Goal: Task Accomplishment & Management: Complete application form

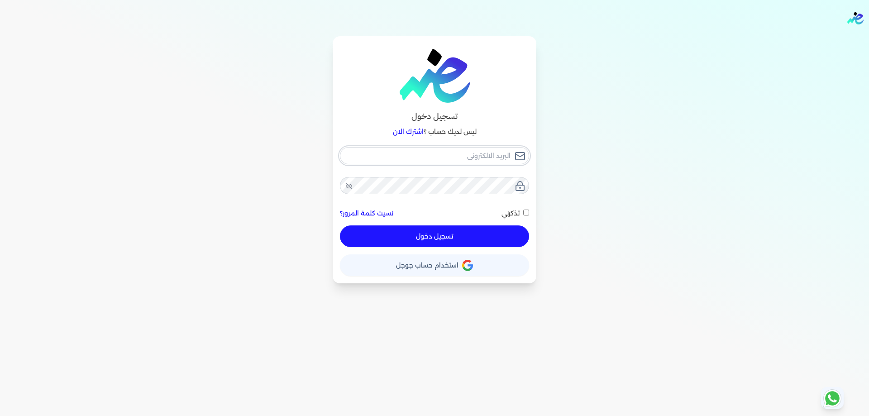
type input "[PERSON_NAME][EMAIL_ADDRESS][DOMAIN_NAME]"
click at [483, 226] on button "تسجيل دخول" at bounding box center [434, 236] width 189 height 22
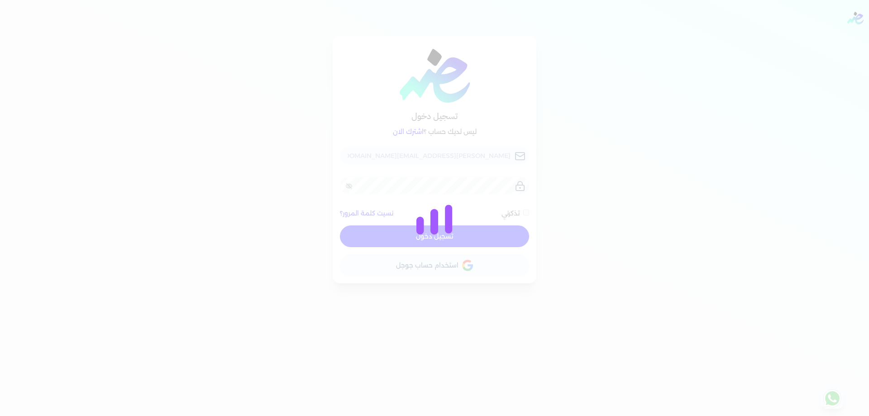
checkbox input "false"
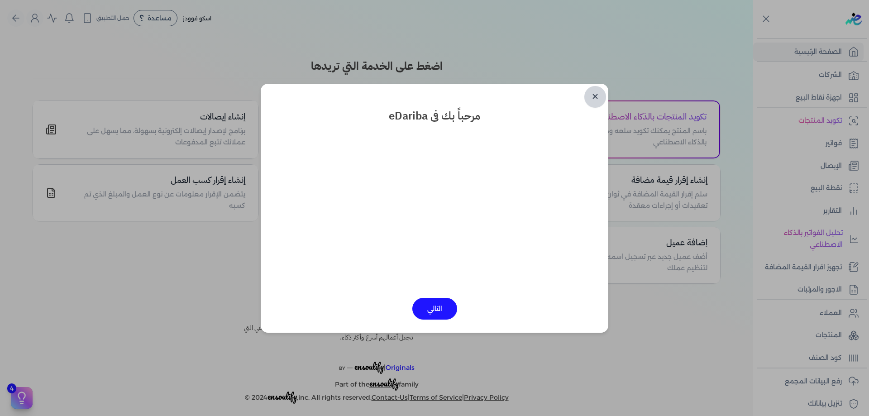
click at [590, 95] on link "✕" at bounding box center [595, 97] width 22 height 22
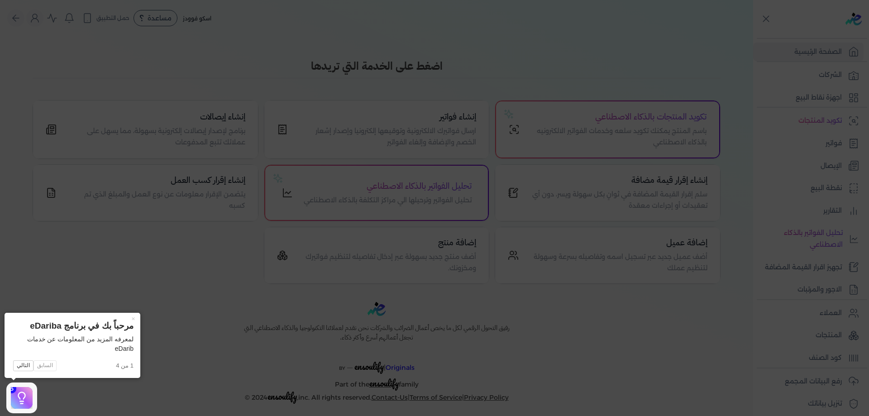
click at [842, 79] on icon at bounding box center [434, 208] width 869 height 416
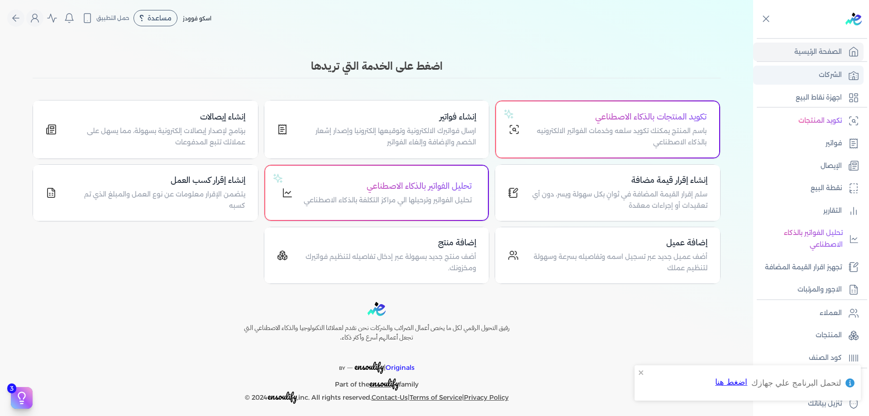
click at [841, 67] on link "الشركات" at bounding box center [808, 75] width 110 height 19
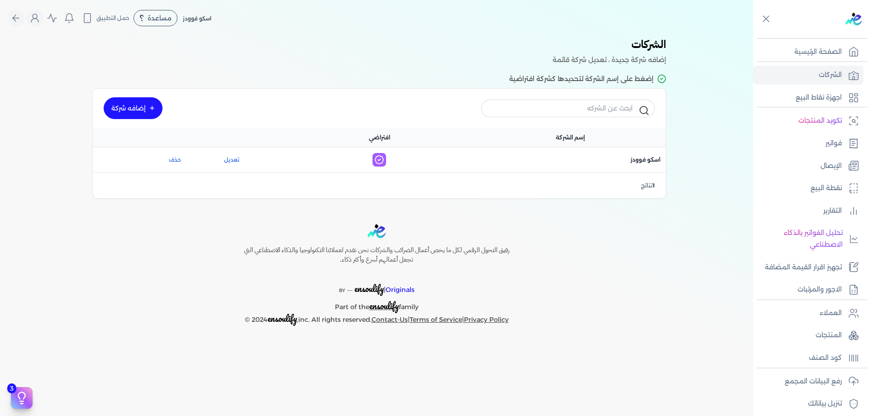
click at [147, 108] on link "إضافه شركة" at bounding box center [133, 108] width 59 height 22
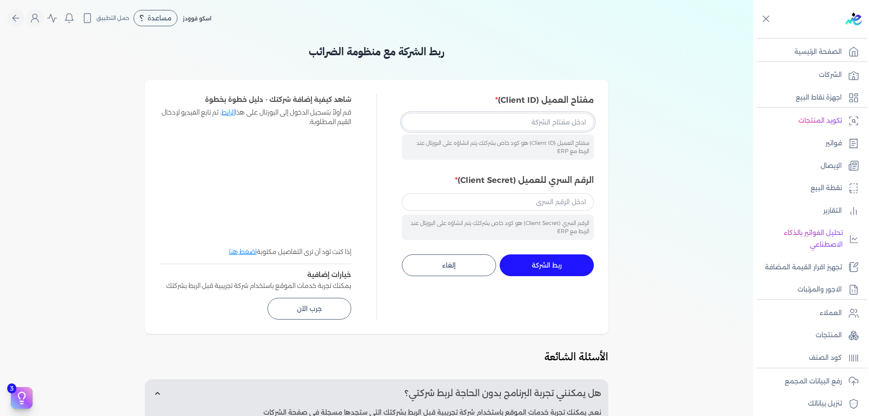
click at [520, 124] on input "مفتاح العميل (Client ID)" at bounding box center [498, 121] width 192 height 17
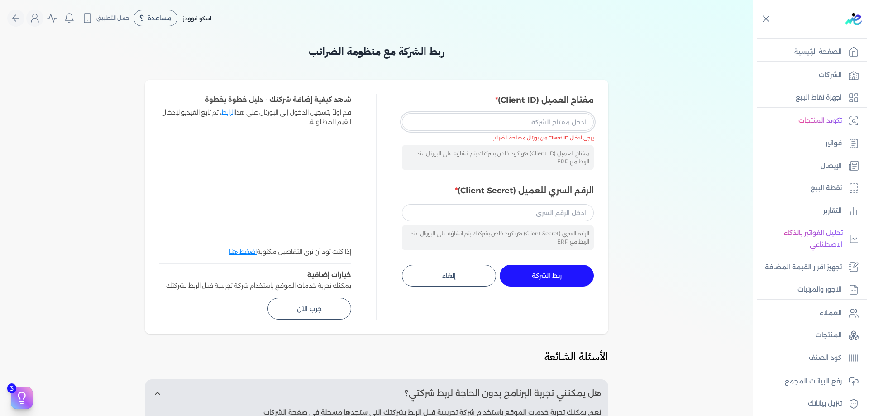
click at [583, 124] on input "مفتاح العميل (Client ID)" at bounding box center [498, 121] width 192 height 17
paste input "233cd3e3-afe9-43a4-aab2-0c78c902bb02"
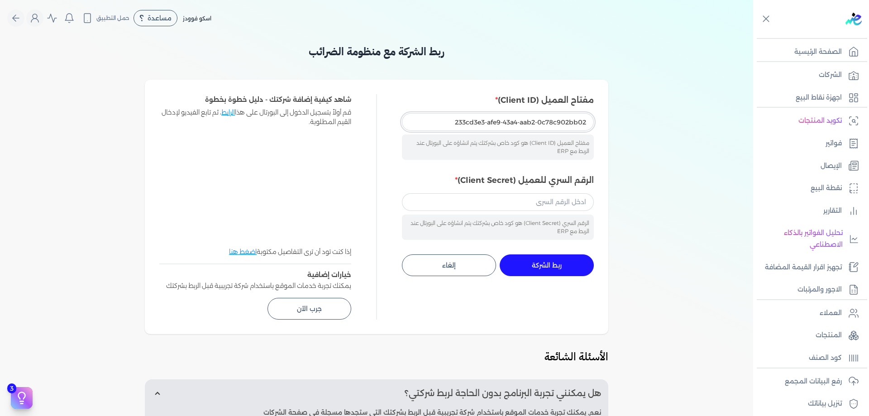
type input "233cd3e3-afe9-43a4-aab2-0c78c902bb02"
click at [627, 140] on div "ربط الشركة مع منظومة الضرائب مفتاح العميل (Client ID) 233cd3e3-afe9-43a4-aab2-0…" at bounding box center [376, 303] width 753 height 521
click at [560, 181] on label "الرقم السري للعميل (Client Secret)" at bounding box center [498, 180] width 192 height 12
click at [560, 193] on input "الرقم السري للعميل (Client Secret)" at bounding box center [498, 201] width 192 height 17
click at [566, 198] on input "الرقم السري للعميل (Client Secret)" at bounding box center [498, 201] width 192 height 17
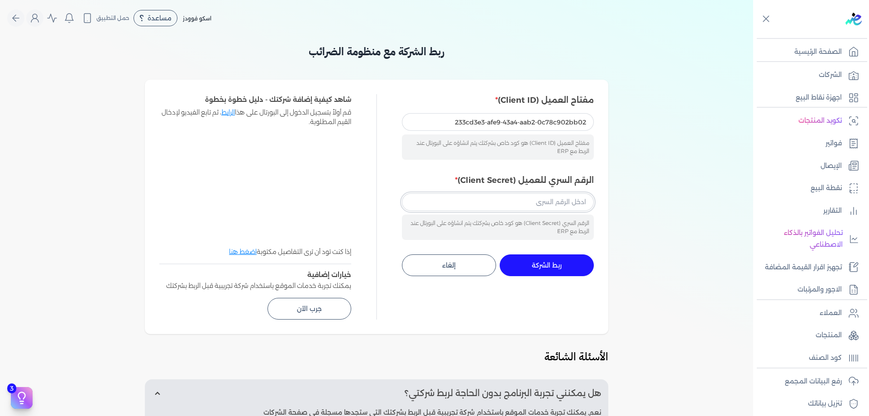
paste input "126f4c2d-d2cd-449e-8759-4b2ce7cdfa7b"
type input "126f4c2d-d2cd-449e-8759-4b2ce7cdfa7b"
click at [640, 228] on div "ربط الشركة مع منظومة الضرائب مفتاح العميل (Client ID) 233cd3e3-afe9-43a4-aab2-0…" at bounding box center [376, 303] width 753 height 521
click at [555, 270] on button "ربط الشركة جاري التنفيذ" at bounding box center [547, 265] width 94 height 22
click at [543, 264] on span "ربط الشركة" at bounding box center [547, 265] width 30 height 6
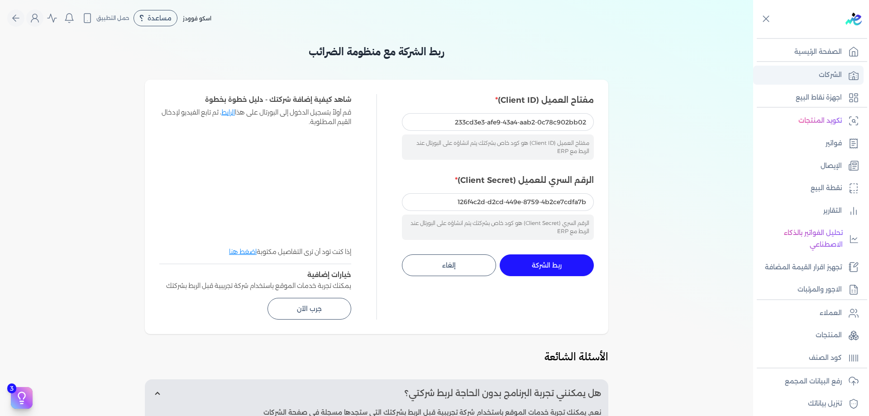
click at [829, 72] on p "الشركات" at bounding box center [830, 75] width 23 height 12
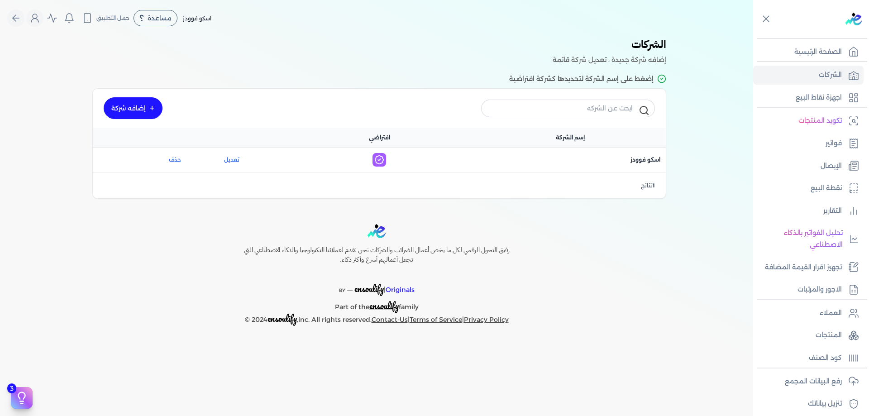
click at [132, 109] on link "إضافه شركة" at bounding box center [133, 108] width 59 height 22
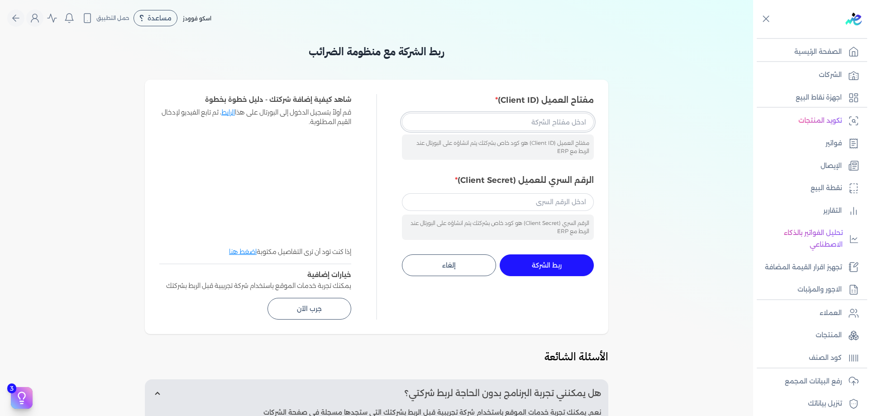
click at [510, 120] on input "مفتاح العميل (Client ID)" at bounding box center [498, 121] width 192 height 17
paste input "233cd3e3-afe9-43a4-aab2-0c78c902bb02"
type input "233cd3e3-afe9-43a4-aab2-0c78c902bb02"
click at [564, 200] on input "الرقم السري للعميل (Client Secret)" at bounding box center [498, 201] width 192 height 17
paste input "126f4c2d-d2cd-449e-8759-4b2ce7cdfa7b"
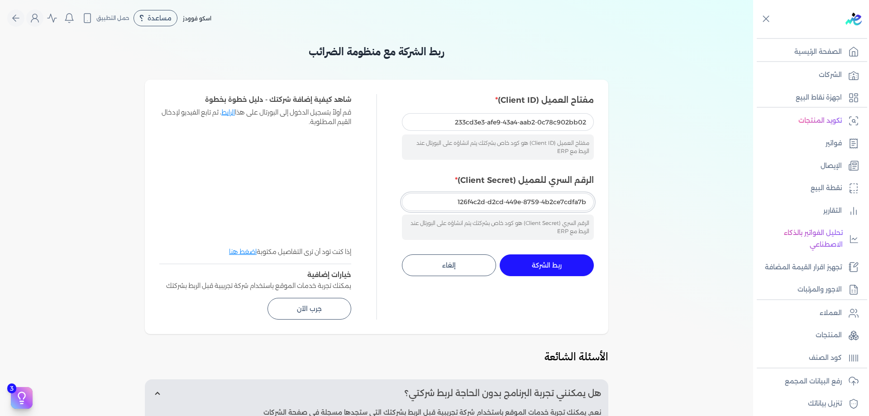
type input "126f4c2d-d2cd-449e-8759-4b2ce7cdfa7b"
click at [557, 271] on button "ربط الشركة جاري التنفيذ" at bounding box center [547, 265] width 94 height 22
click at [567, 261] on button "ربط الشركة جاري التنفيذ" at bounding box center [547, 265] width 94 height 22
click at [540, 122] on input "233cd3e3-afe9-43a4-aab2-0c78c902bb02" at bounding box center [498, 121] width 192 height 17
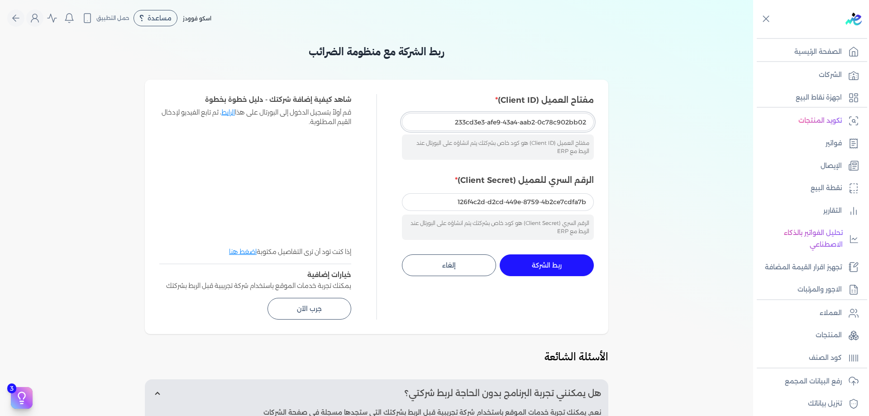
click at [543, 129] on input "233cd3e3-afe9-43a4-aab2-0c78c902bb02" at bounding box center [498, 121] width 192 height 17
click at [535, 196] on input "126f4c2d-d2cd-449e-8759-4b2ce7cdfa7b" at bounding box center [498, 201] width 192 height 17
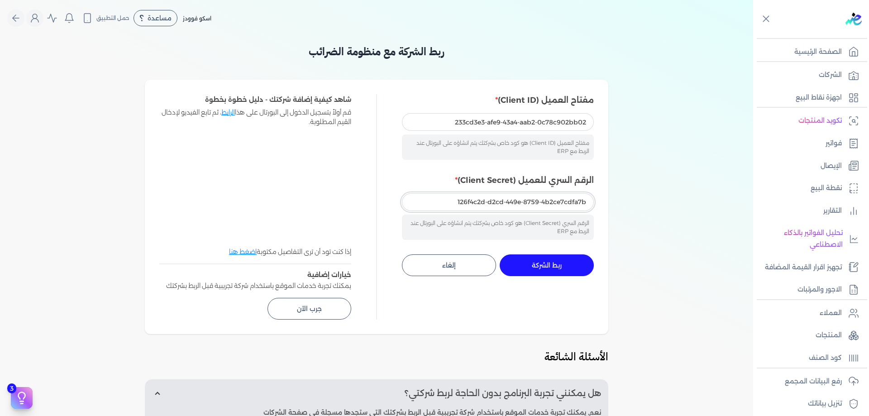
click at [535, 196] on input "126f4c2d-d2cd-449e-8759-4b2ce7cdfa7b" at bounding box center [498, 201] width 192 height 17
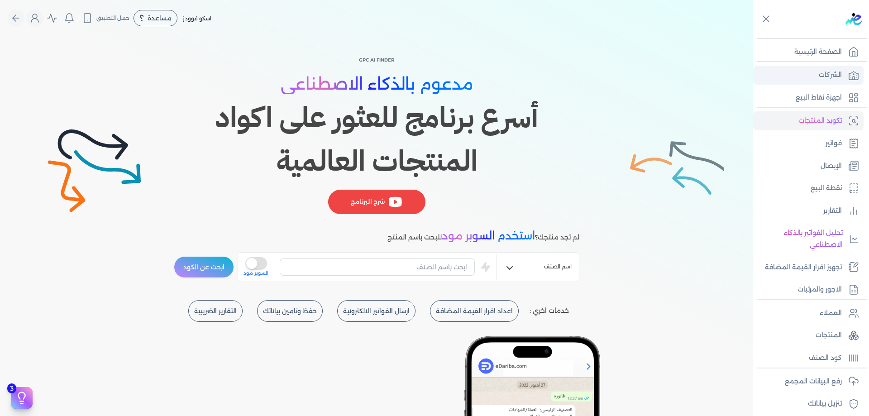
click at [839, 74] on p "الشركات" at bounding box center [830, 75] width 23 height 12
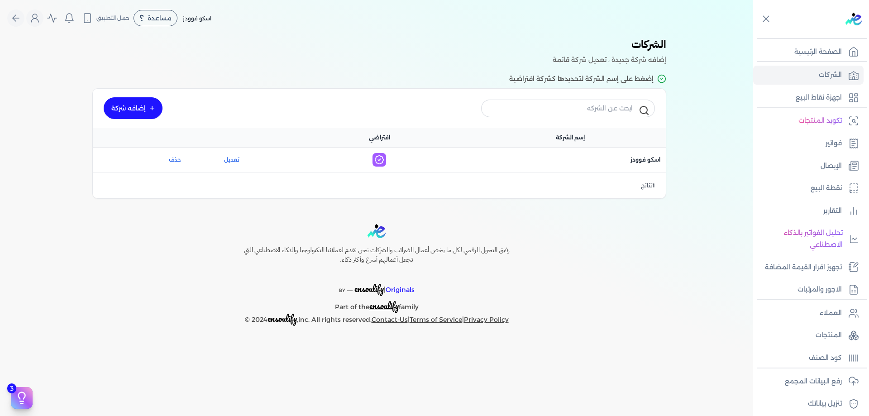
click at [146, 111] on link "إضافه شركة" at bounding box center [133, 108] width 59 height 22
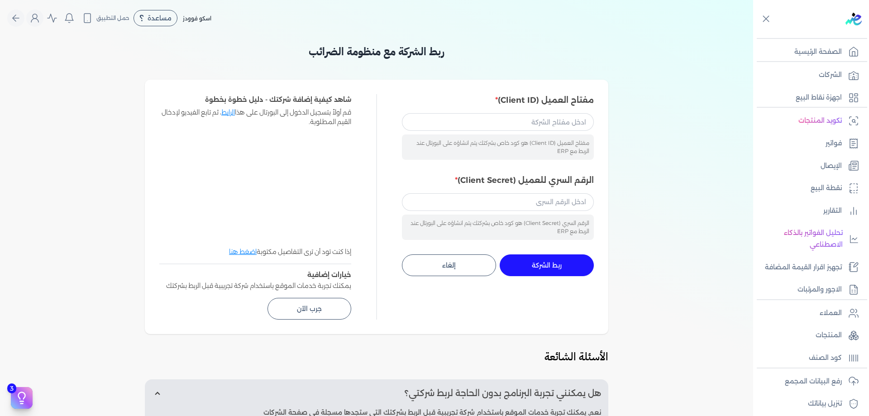
click at [523, 140] on div "مفتاح العميل (Client ID) هو كود خاص بشركتك يتم انشاؤه على البورتال عند الربط مع…" at bounding box center [498, 146] width 192 height 25
click at [525, 122] on input "مفتاح العميل (Client ID)" at bounding box center [498, 121] width 192 height 17
type input "bf3d8dad-f83c-4477-8762-dcbec1c20ea8"
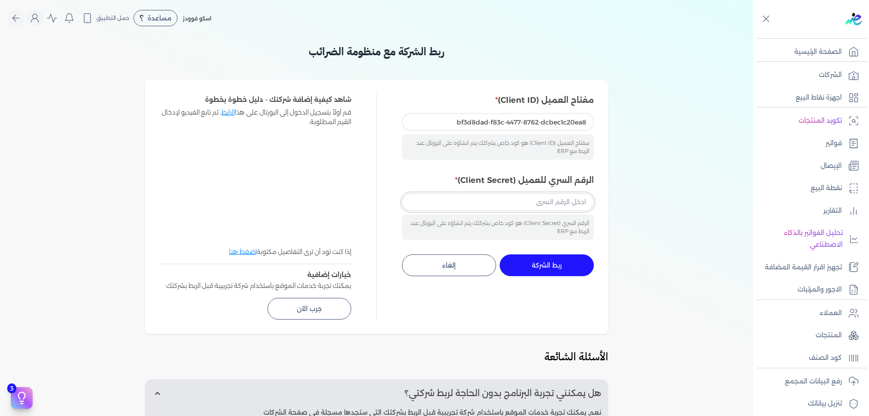
click at [525, 203] on input "الرقم السري للعميل (Client Secret)" at bounding box center [498, 201] width 192 height 17
type input "6696475f-e5f0-4143-abd7-376868d3f27d"
click at [516, 120] on input "bf3d8dad-f83c-4477-8762-dcbec1c20ea8" at bounding box center [498, 121] width 192 height 17
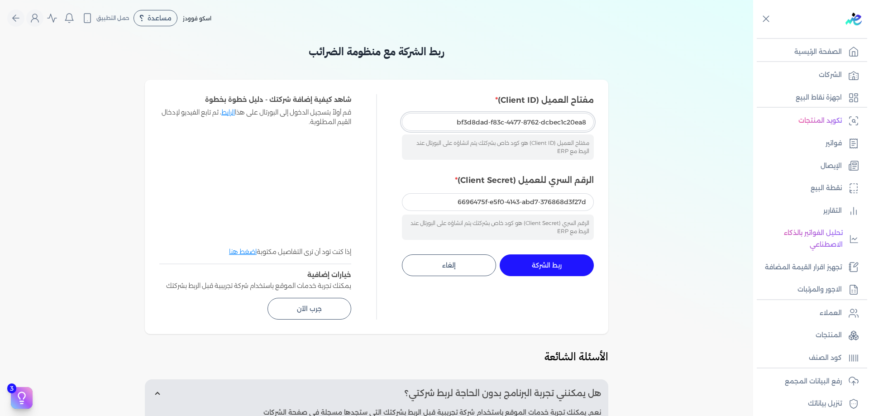
click at [516, 120] on input "bf3d8dad-f83c-4477-8762-dcbec1c20ea8" at bounding box center [498, 121] width 192 height 17
paste input "233cd3e3-afe9-43a4-aab2-0c78c902bb02"
type input "233cd3e3-afe9-43a4-aab2-0c78c902bb02"
click at [547, 195] on input "6696475f-e5f0-4143-abd7-376868d3f27d" at bounding box center [498, 201] width 192 height 17
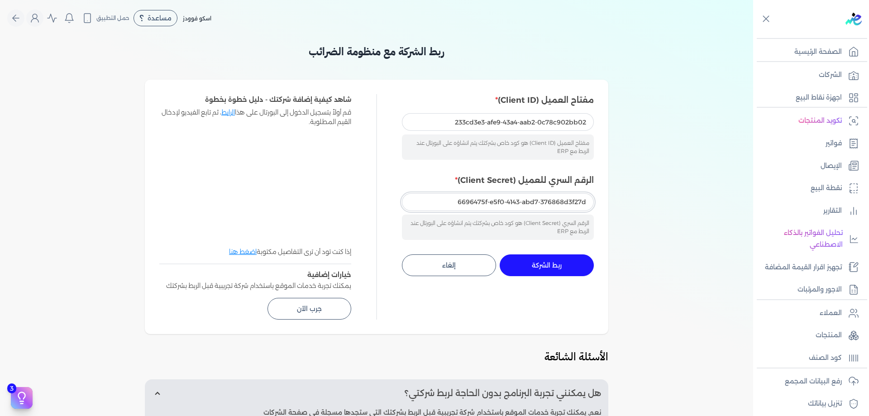
click at [547, 195] on input "6696475f-e5f0-4143-abd7-376868d3f27d" at bounding box center [498, 201] width 192 height 17
paste input "126f4c2d-d2cd-449e-8759-4b2ce7cdfa7b"
type input "126f4c2d-d2cd-449e-8759-4b2ce7cdfa7b"
click at [659, 192] on div "ربط الشركة مع منظومة الضرائب مفتاح العميل (Client ID) 233cd3e3-afe9-43a4-aab2-0…" at bounding box center [376, 303] width 753 height 521
click at [657, 171] on div "ربط الشركة مع منظومة الضرائب مفتاح العميل (Client ID) 233cd3e3-afe9-43a4-aab2-0…" at bounding box center [376, 303] width 753 height 521
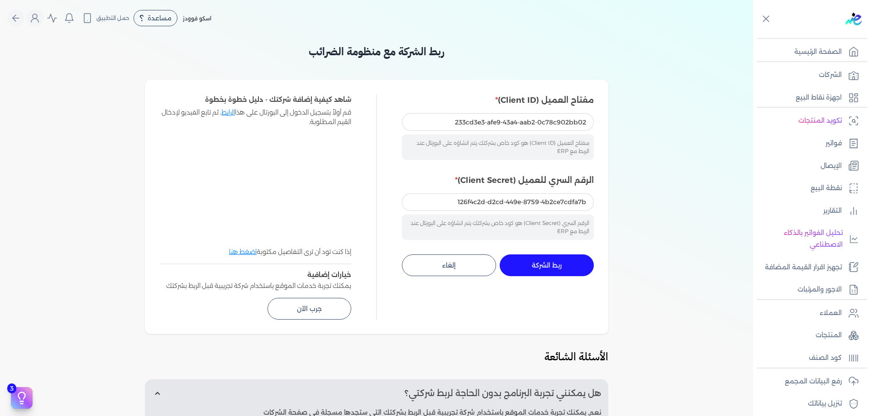
click at [574, 264] on button "ربط الشركة جاري التنفيذ" at bounding box center [547, 265] width 94 height 22
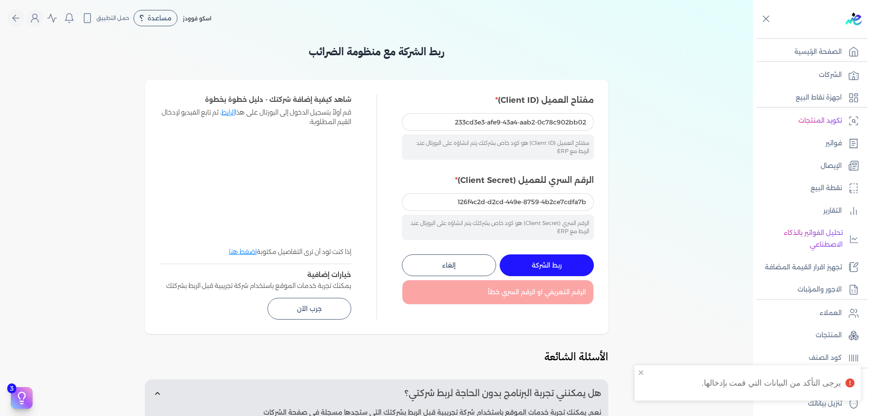
click at [806, 62] on div at bounding box center [812, 61] width 110 height 1
click at [811, 68] on link "الشركات" at bounding box center [808, 75] width 110 height 19
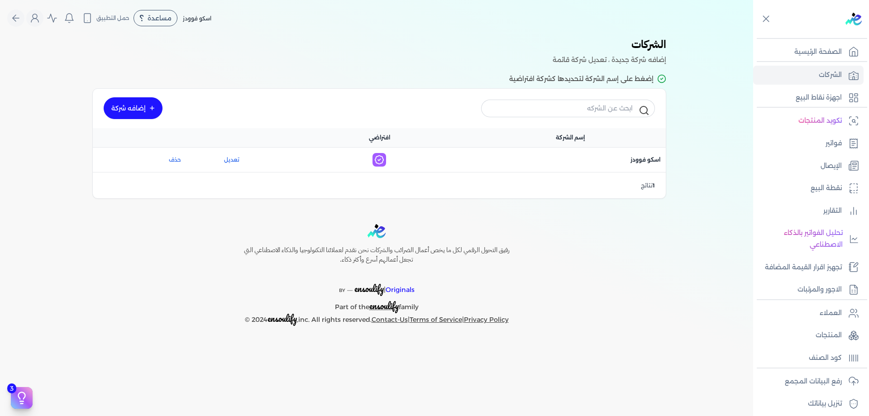
click at [138, 113] on link "إضافه شركة" at bounding box center [133, 108] width 59 height 22
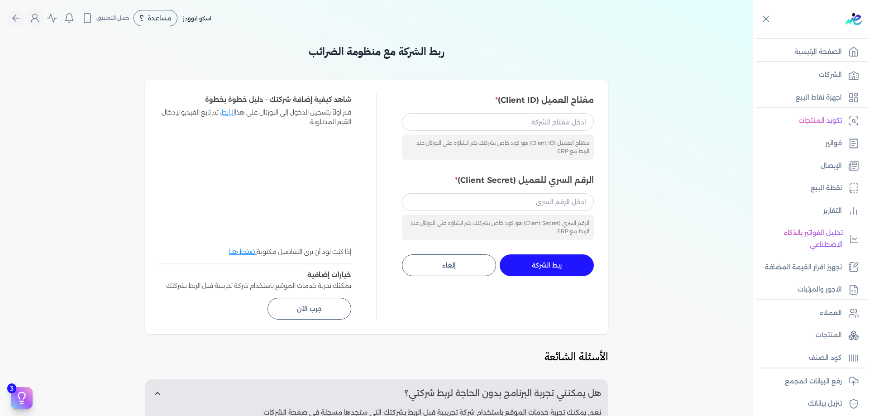
drag, startPoint x: 559, startPoint y: 133, endPoint x: 557, endPoint y: 122, distance: 11.9
click at [558, 132] on div "مفتاح العميل (Client ID) هو كود خاص بشركتك يتم انشاؤه على البورتال عند الربط مع…" at bounding box center [498, 136] width 192 height 46
click at [557, 122] on input "مفتاح العميل (Client ID)" at bounding box center [498, 121] width 192 height 17
paste input "233cd3e3-afe9-43a4-aab2-0c78c902bb02"
type input "233cd3e3-afe9-43a4-aab2-0c78c902bb02"
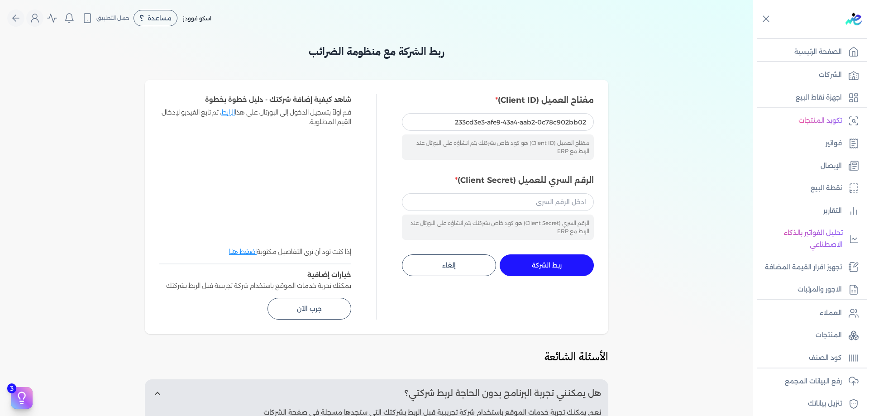
click at [558, 191] on div "الرقم السري للعميل (Client Secret) الرقم السري (Client Secret) هو كود خاص بشركت…" at bounding box center [498, 207] width 192 height 66
click at [563, 205] on input "الرقم السري للعميل (Client Secret)" at bounding box center [498, 201] width 192 height 17
paste input "126f4c2d-d2cd-449e-8759-4b2ce7cdfa7b"
click at [566, 267] on button "ربط الشركة جاري التنفيذ" at bounding box center [547, 265] width 94 height 22
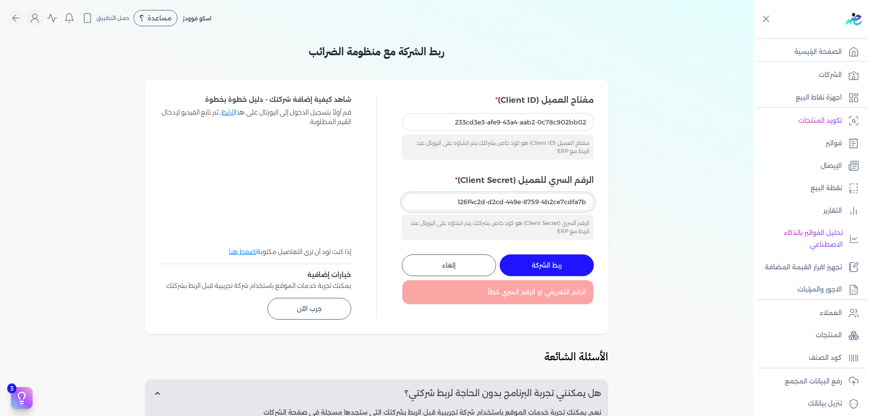
click at [581, 197] on input "126f4c2d-d2cd-449e-8759-4b2ce7cdfa7b" at bounding box center [498, 201] width 192 height 17
paste input "2c8fb47e-6699-4404-ae35-65e1e90bbe80"
type input "2c8fb47e-6699-4404-ae35-65e1e90bbe80"
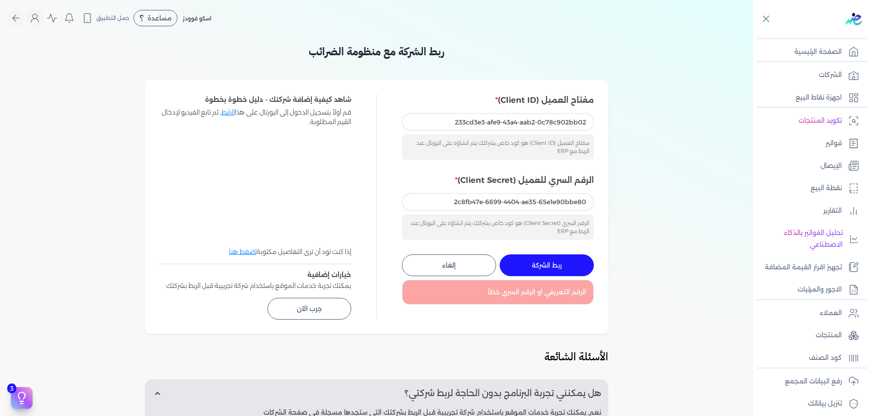
click at [571, 254] on button "ربط الشركة جاري التنفيذ" at bounding box center [547, 265] width 94 height 22
click at [796, 86] on ul "الشركات اجهزة نقاط البيع" at bounding box center [808, 86] width 110 height 41
click at [801, 80] on link "الشركات" at bounding box center [808, 75] width 110 height 19
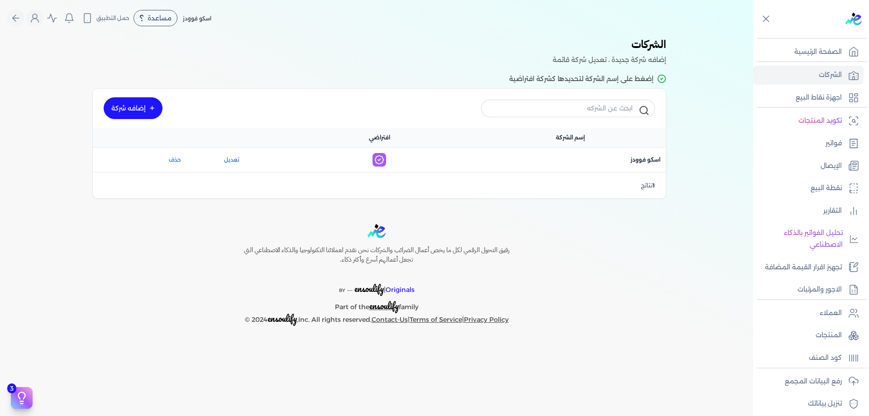
click at [147, 106] on link "إضافه شركة" at bounding box center [133, 108] width 59 height 22
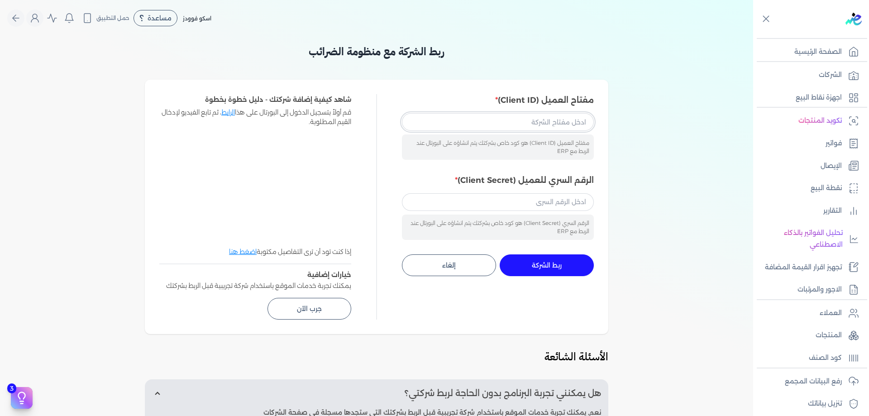
click at [559, 130] on input "مفتاح العميل (Client ID)" at bounding box center [498, 121] width 192 height 17
click at [559, 128] on input "مفتاح العميل (Client ID)" at bounding box center [498, 121] width 192 height 17
paste input "233cd3e3-afe9-43a4-aab2-0c78c902bb02"
type input "233cd3e3-afe9-43a4-aab2-0c78c902bb02"
click at [552, 192] on div "الرقم السري للعميل (Client Secret) الرقم السري (Client Secret) هو كود خاص بشركت…" at bounding box center [498, 207] width 192 height 66
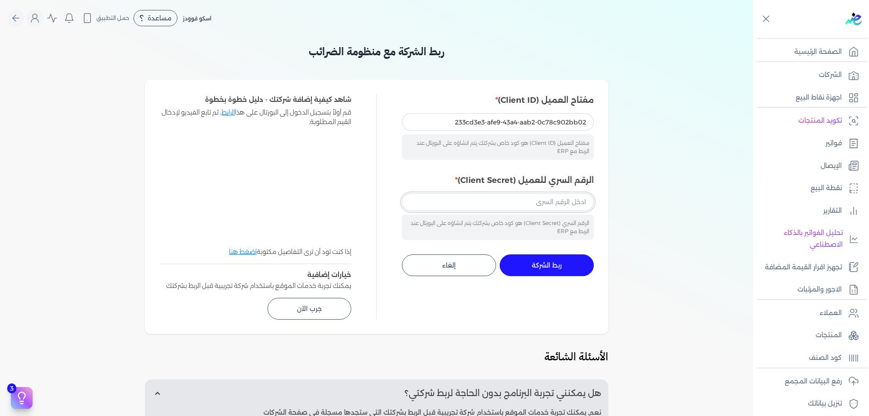
click at [556, 201] on input "الرقم السري للعميل (Client Secret)" at bounding box center [498, 201] width 192 height 17
paste input "126f4c2d-d2cd-449e-8759-4b2ce7cdfa7b"
type input "126f4c2d-d2cd-449e-8759-4b2ce7cdfa7b"
click at [660, 203] on div "ربط الشركة مع منظومة الضرائب مفتاح العميل (Client ID) 233cd3e3-afe9-43a4-aab2-0…" at bounding box center [376, 303] width 753 height 521
click at [546, 253] on div "مفتاح العميل (Client ID) 233cd3e3-afe9-43a4-aab2-0c78c902bb02 مفتاح العميل (Cli…" at bounding box center [498, 185] width 192 height 182
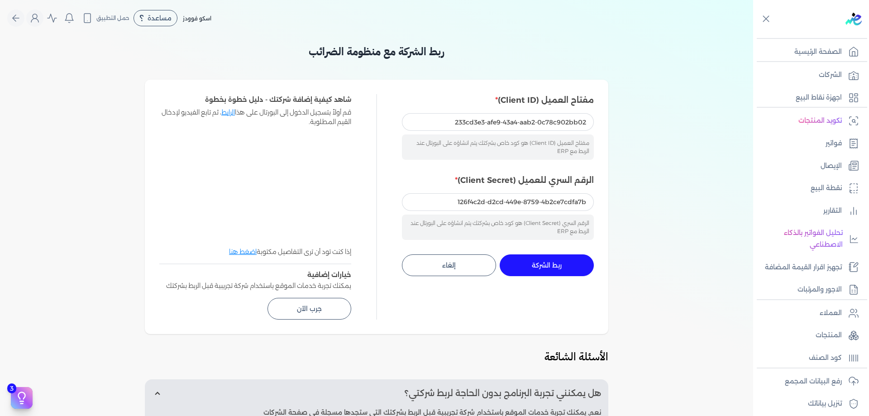
click at [540, 255] on div "مفتاح العميل (Client ID) 233cd3e3-afe9-43a4-aab2-0c78c902bb02 مفتاح العميل (Cli…" at bounding box center [498, 185] width 192 height 182
click at [540, 256] on button "ربط الشركة جاري التنفيذ" at bounding box center [547, 265] width 94 height 22
click at [543, 257] on button "ربط الشركة جاري التنفيذ" at bounding box center [547, 265] width 94 height 22
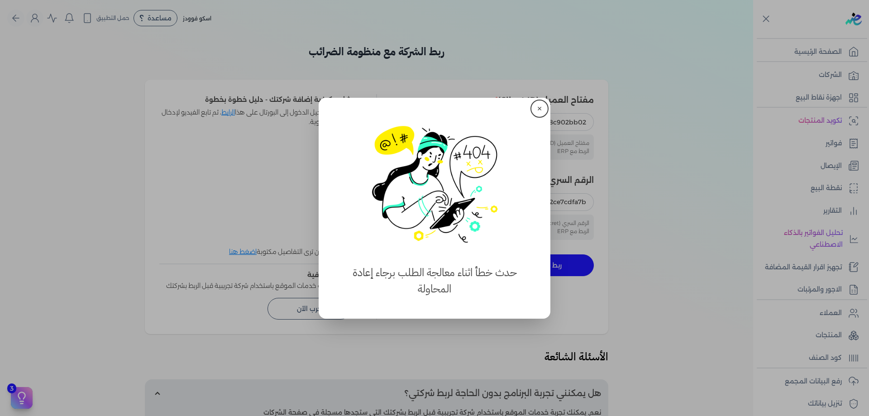
drag, startPoint x: 550, startPoint y: 117, endPoint x: 542, endPoint y: 112, distance: 9.5
click at [547, 116] on dialog "✕ استهلكت 100% من الباقة حدث خطأ اثناء معالجة الطلب برجاء إعادة المحاولة close" at bounding box center [434, 208] width 869 height 416
click at [542, 112] on button "✕" at bounding box center [539, 108] width 14 height 14
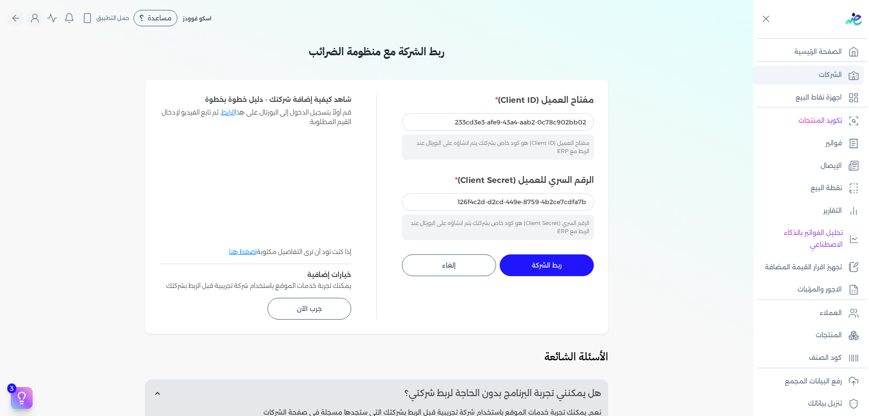
click at [826, 76] on p "الشركات" at bounding box center [830, 75] width 23 height 12
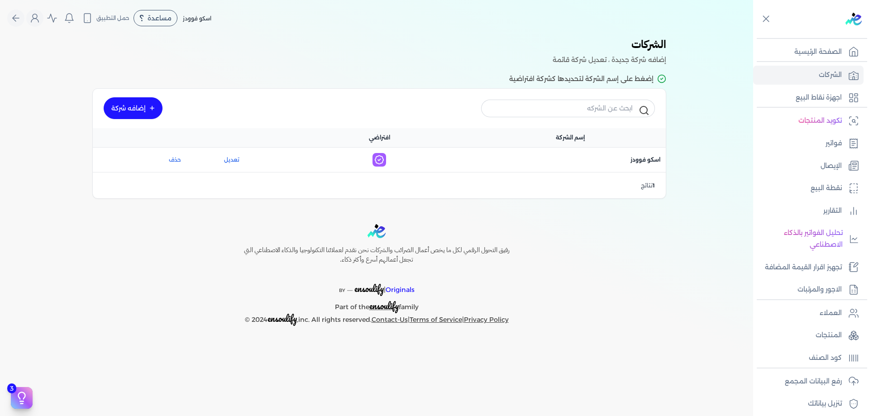
click at [591, 185] on div "1 نتائج" at bounding box center [379, 185] width 573 height 27
click at [852, 80] on icon at bounding box center [853, 75] width 9 height 8
click at [129, 108] on link "إضافه شركة" at bounding box center [133, 108] width 59 height 22
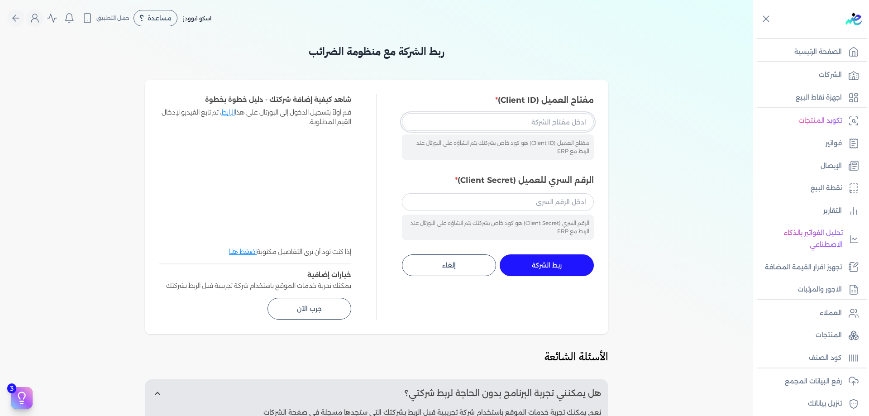
click at [528, 127] on input "مفتاح العميل (Client ID)" at bounding box center [498, 121] width 192 height 17
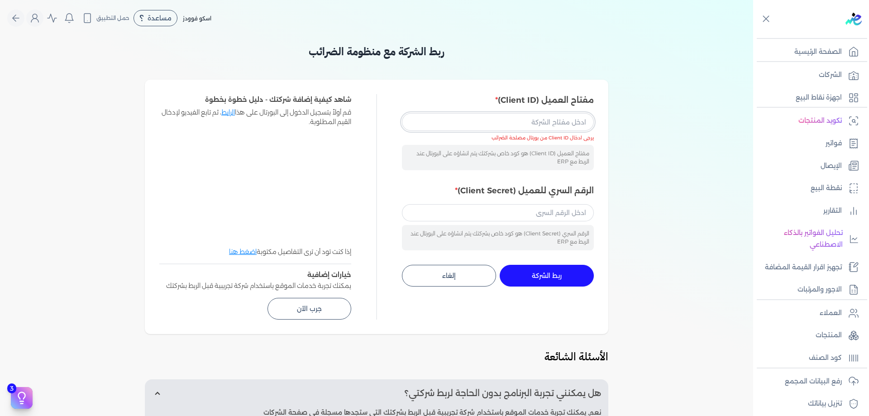
click at [560, 122] on input "مفتاح العميل (Client ID)" at bounding box center [498, 121] width 192 height 17
paste input "233cd3e3-afe9-43a4-aab2-0c78c902bb02"
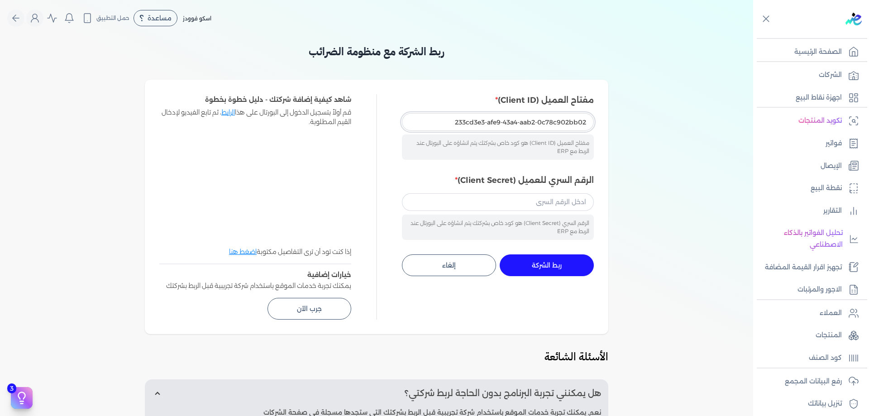
type input "233cd3e3-afe9-43a4-aab2-0c78c902bb02"
click at [564, 170] on div "مفتاح العميل (Client ID) 233cd3e3-afe9-43a4-aab2-0c78c902bb02 مفتاح العميل (Cli…" at bounding box center [498, 167] width 192 height 146
click at [567, 197] on input "الرقم السري للعميل (Client Secret)" at bounding box center [498, 201] width 192 height 17
paste input "126f4c2d-d2cd-449e-8759-4b2ce7cdfa7b"
type input "126f4c2d-d2cd-449e-8759-4b2ce7cdfa7b"
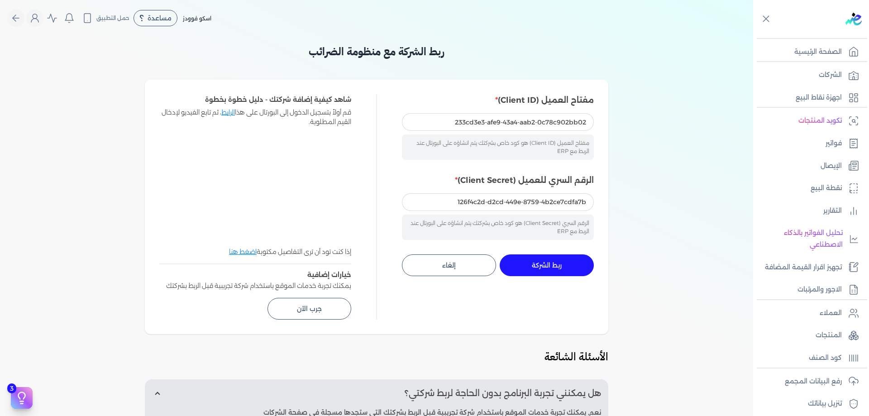
click at [571, 264] on button "ربط الشركة جاري التنفيذ" at bounding box center [547, 265] width 94 height 22
click at [594, 283] on div "مفتاح العميل (Client ID) 233cd3e3-afe9-43a4-aab2-0c78c902bb02 مفتاح العميل (Cli…" at bounding box center [498, 206] width 192 height 225
click at [561, 282] on div "مفتاح العميل (Client ID) 233cd3e3-afe9-43a4-aab2-0c78c902bb02 مفتاح العميل (Cli…" at bounding box center [498, 206] width 192 height 225
click at [558, 263] on span "ربط الشركة" at bounding box center [547, 265] width 30 height 6
click at [808, 77] on link "الشركات" at bounding box center [808, 75] width 110 height 19
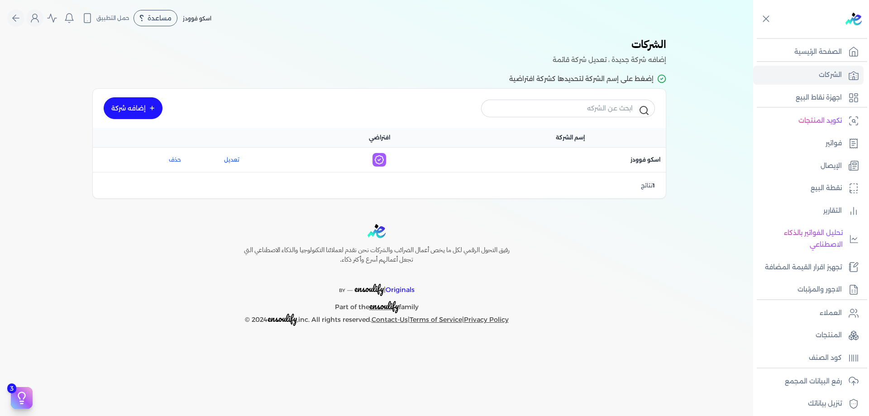
click at [730, 81] on div "الشركات المستخدمة حديثاً شركة جديدة اسكو فوودز الرسوم الضريبية : 2,960,000 الشر…" at bounding box center [376, 121] width 753 height 170
click at [812, 56] on p "الصفحة الرئيسية" at bounding box center [818, 52] width 48 height 12
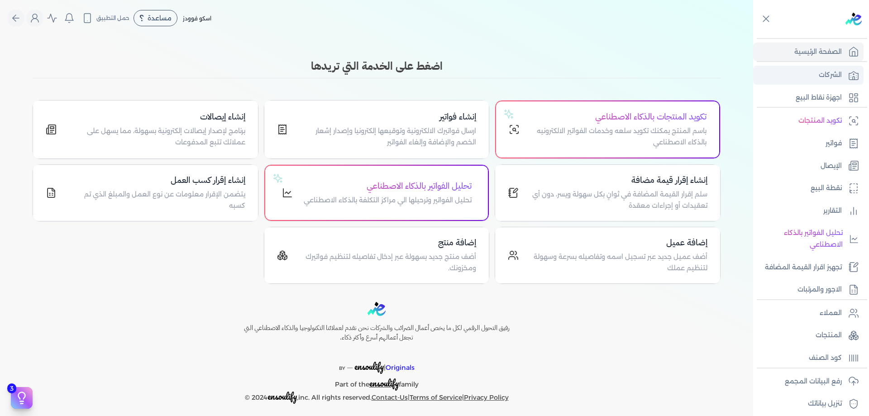
click at [818, 74] on link "الشركات" at bounding box center [808, 75] width 110 height 19
